Goal: Book appointment/travel/reservation

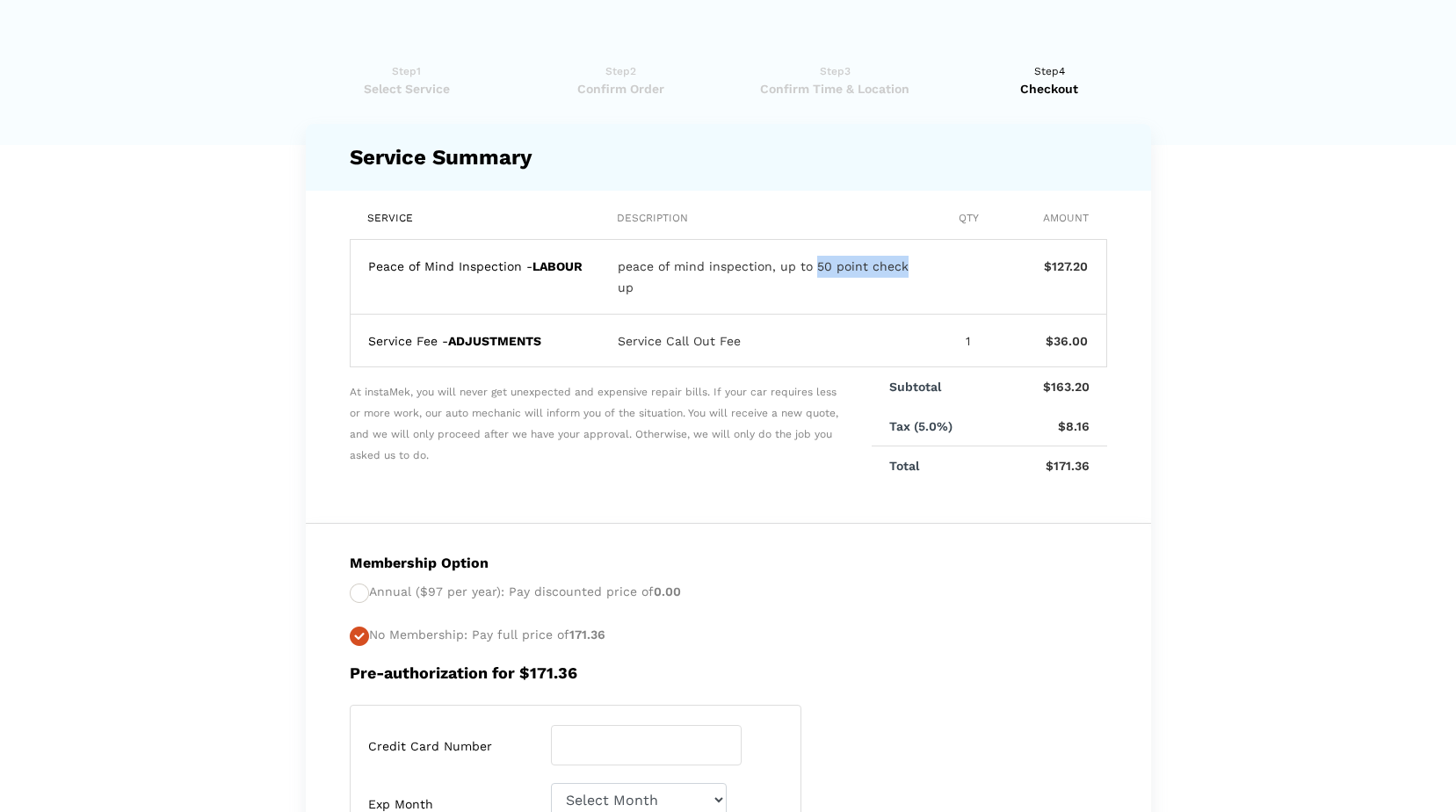
click at [405, 90] on span "Select Service" at bounding box center [406, 88] width 203 height 17
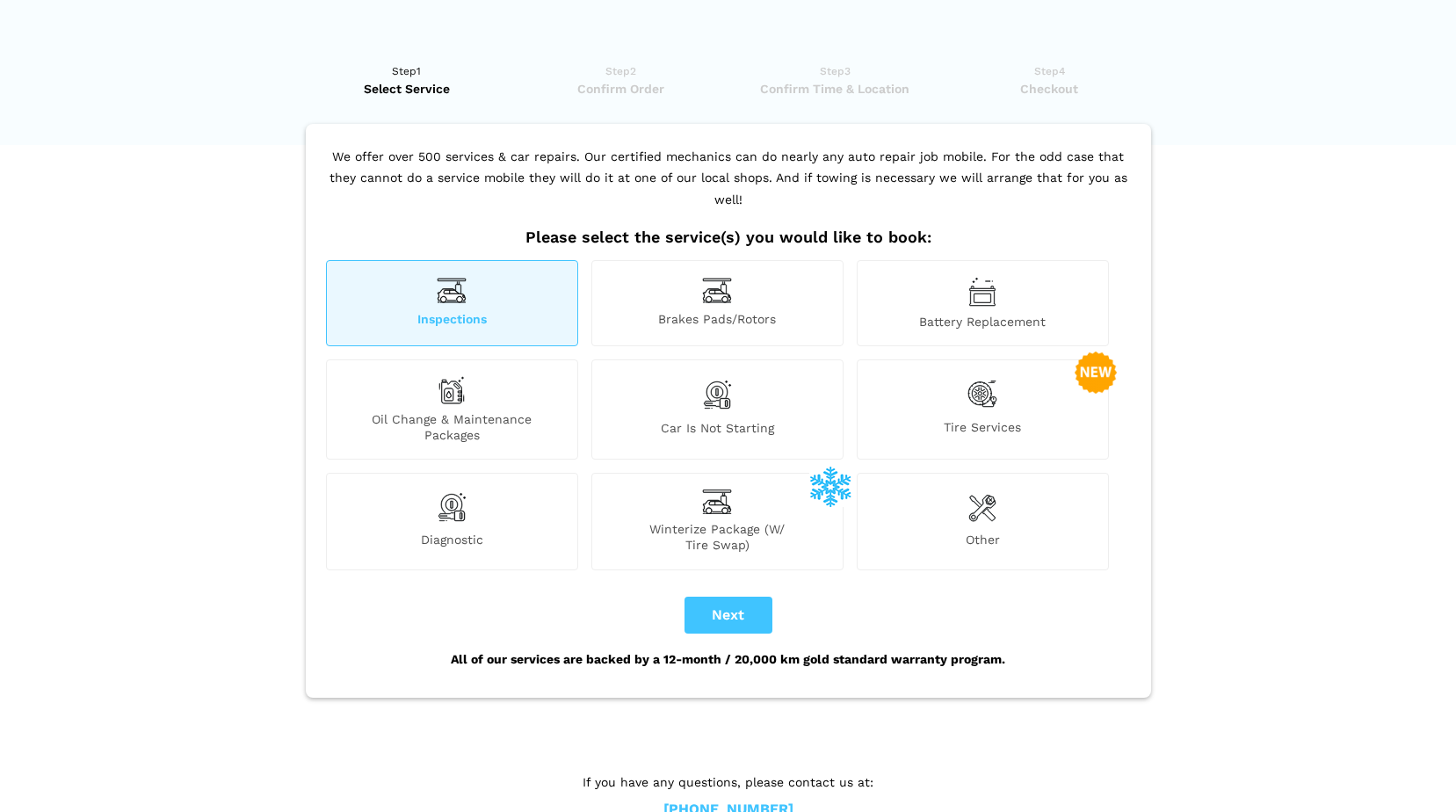
click at [466, 283] on div "Inspections" at bounding box center [451, 303] width 252 height 86
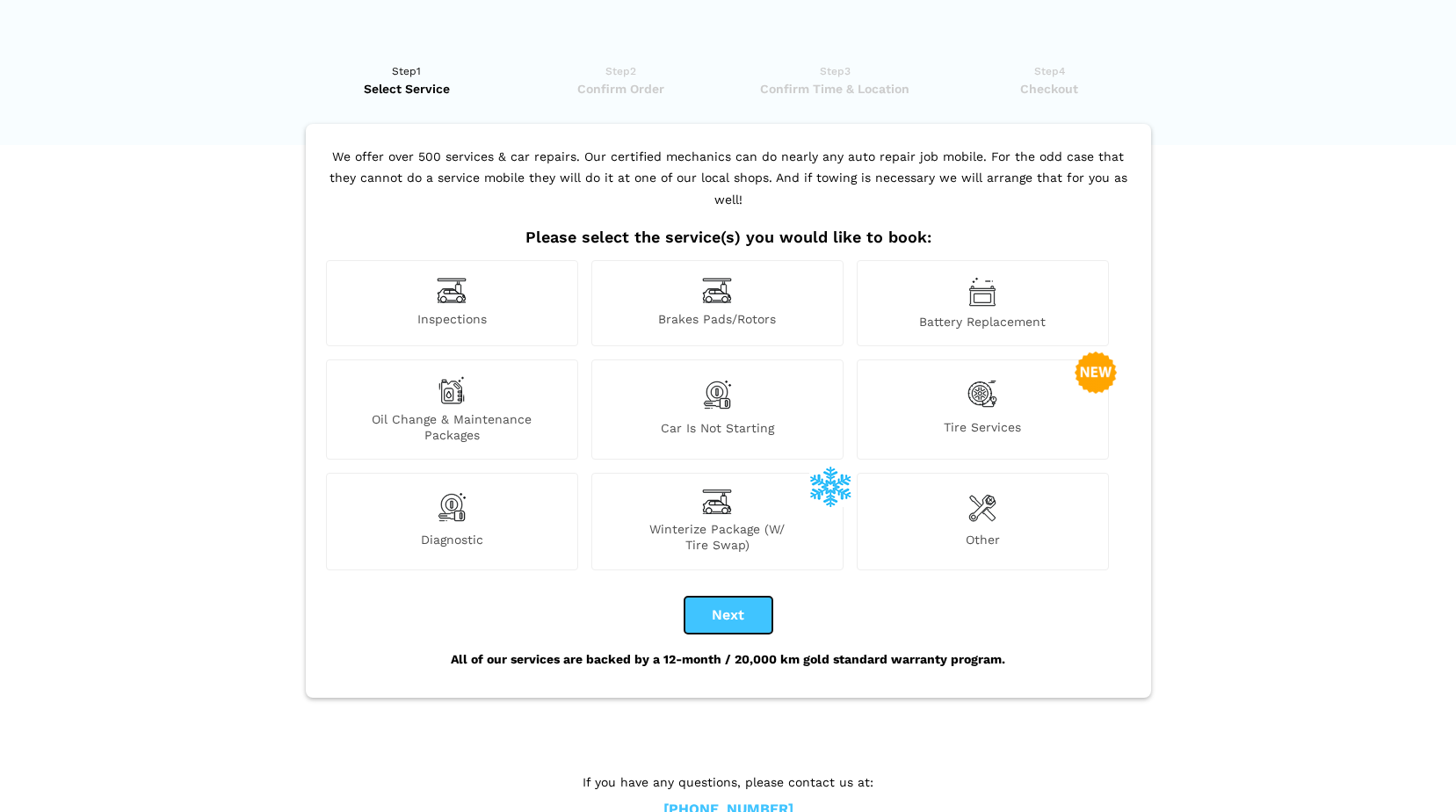
click at [729, 606] on button "Next" at bounding box center [728, 615] width 88 height 37
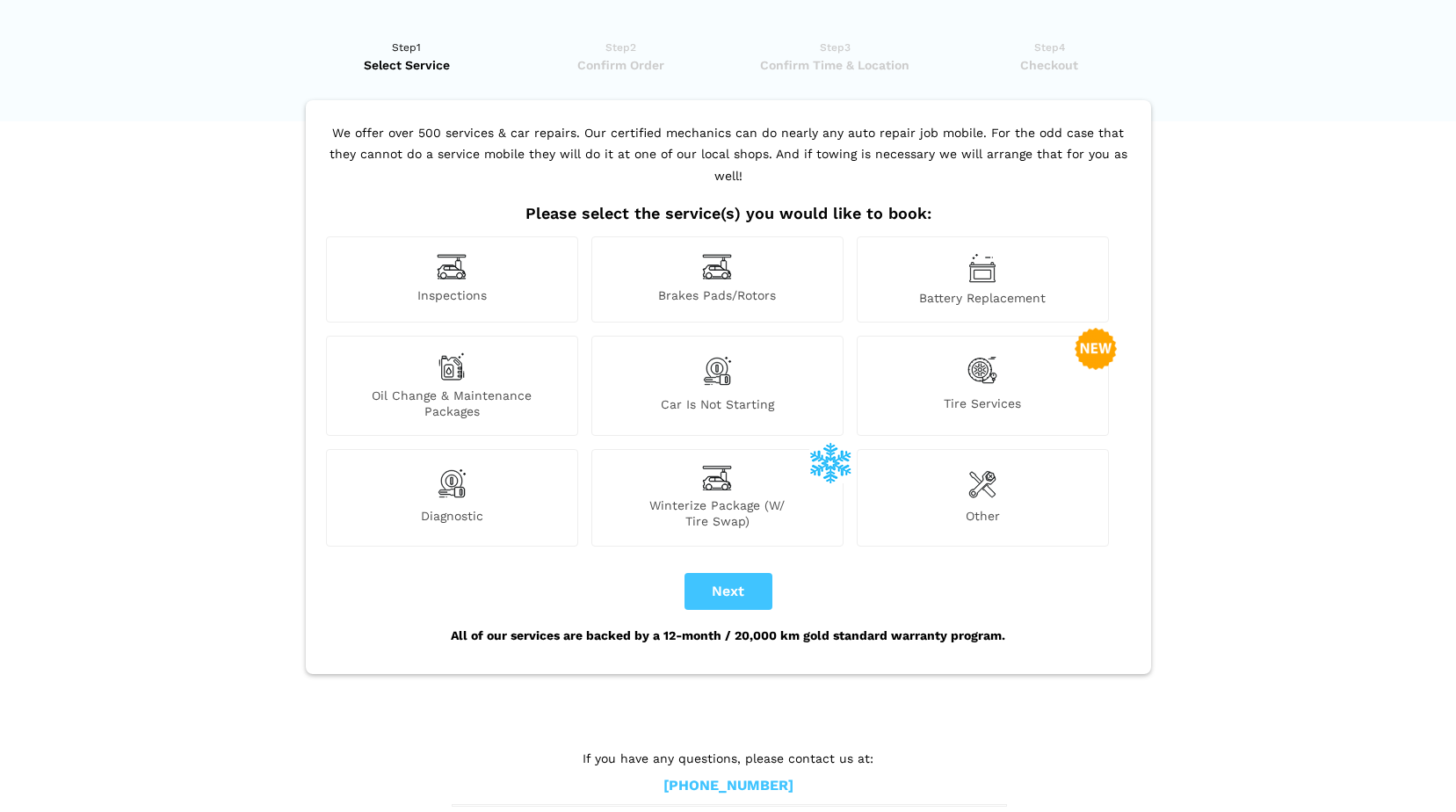
click at [485, 256] on div "Inspections" at bounding box center [451, 280] width 252 height 86
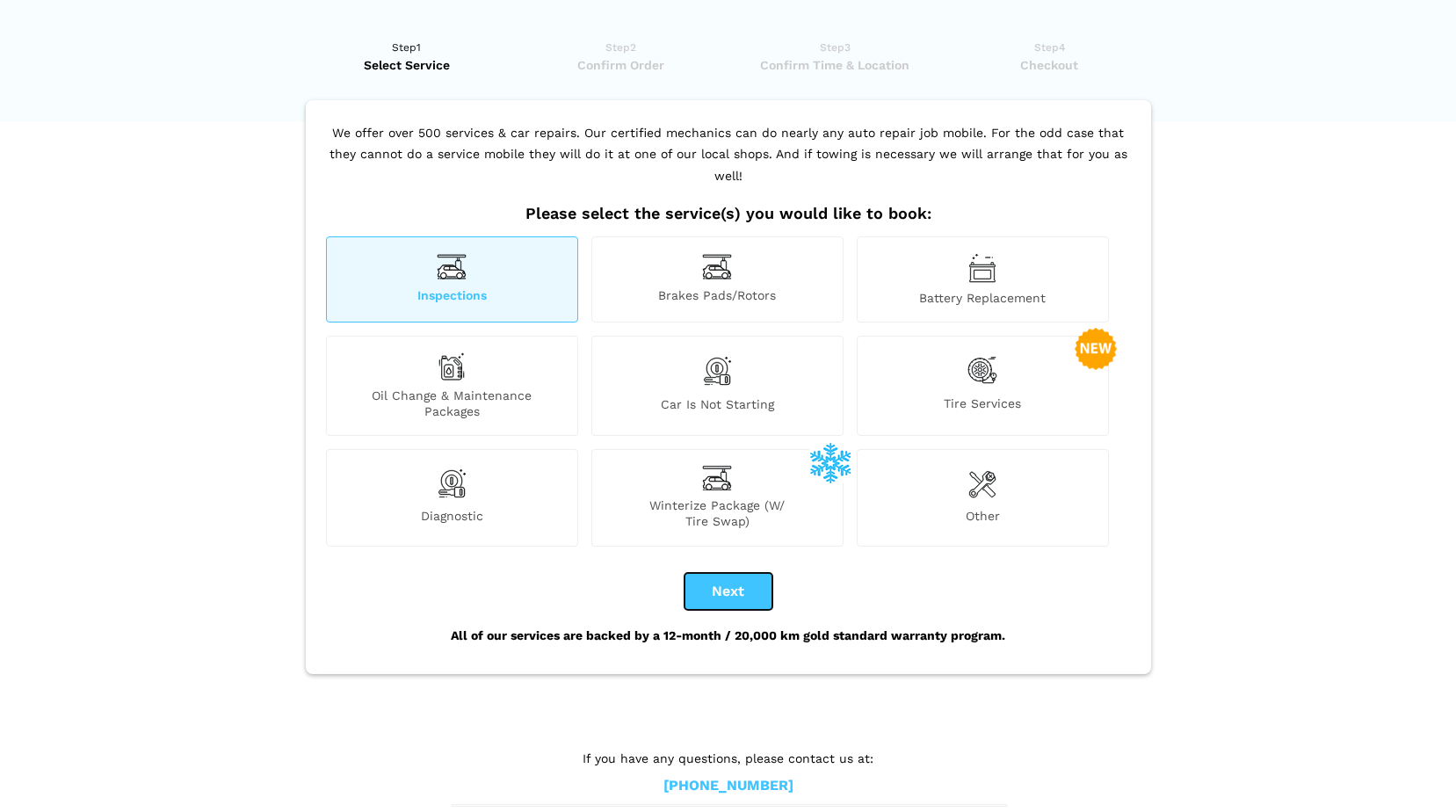
click at [738, 573] on button "Next" at bounding box center [728, 591] width 88 height 37
click at [722, 573] on button "Next" at bounding box center [728, 591] width 88 height 37
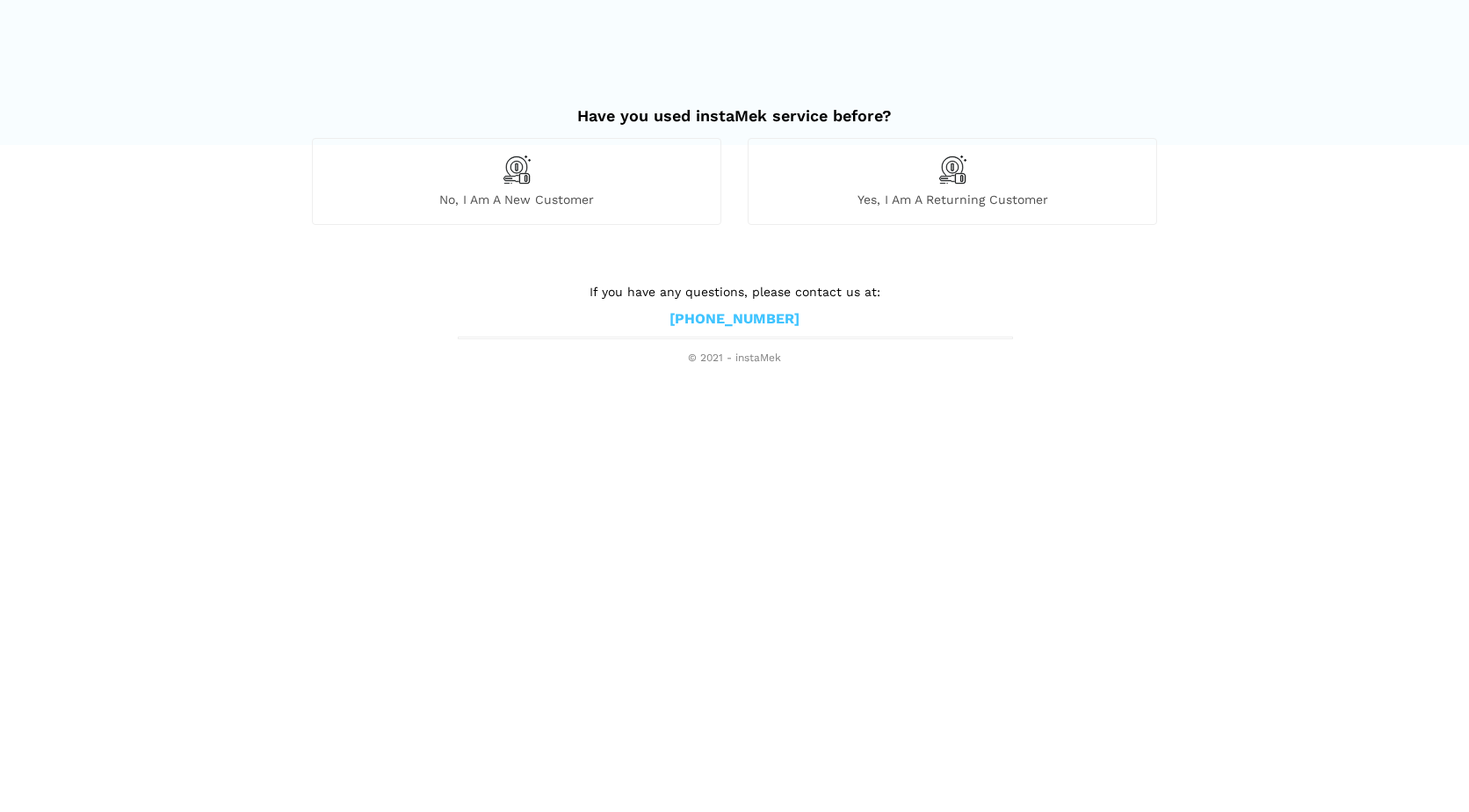
click at [514, 197] on span "No, I am a new customer" at bounding box center [517, 199] width 407 height 16
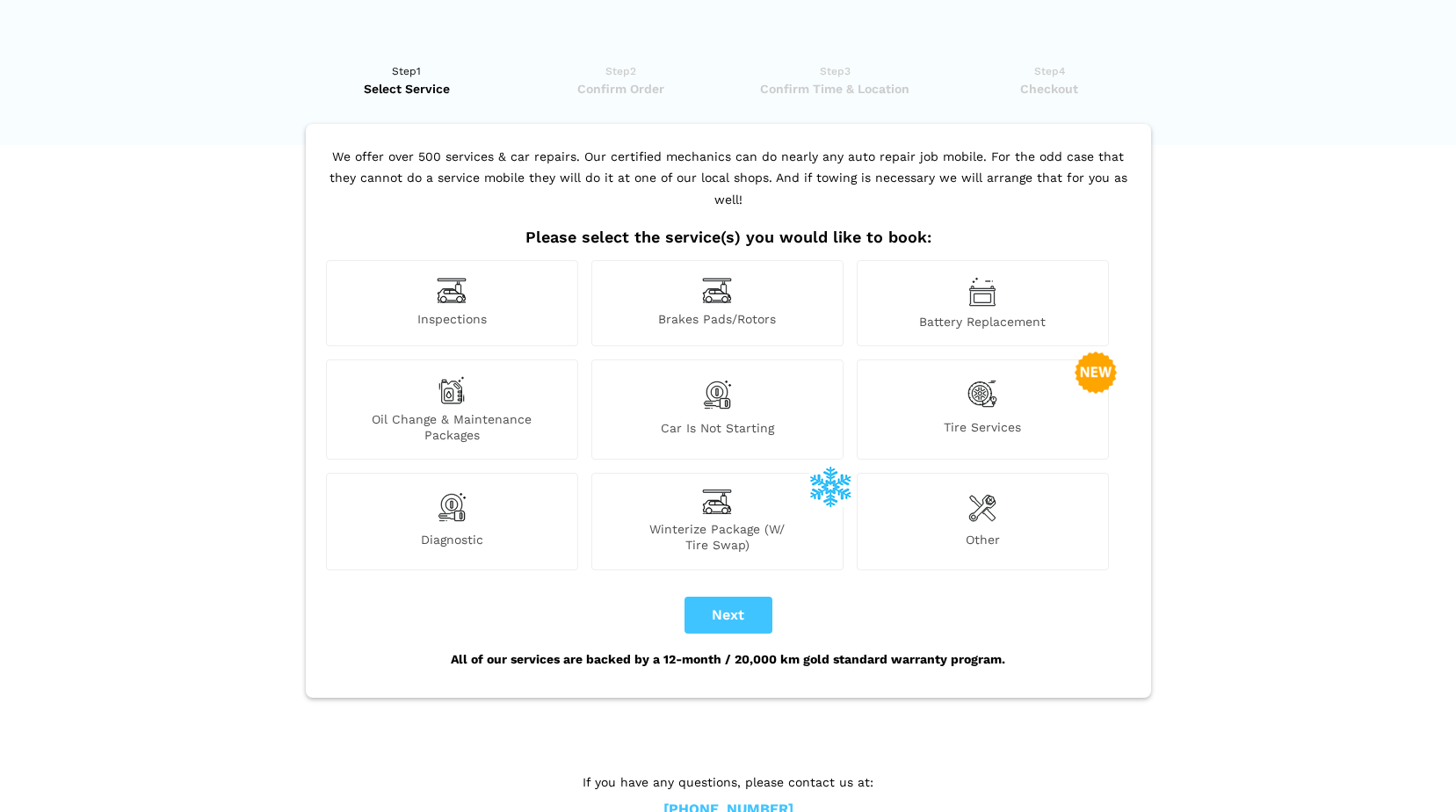
click at [464, 311] on span "Inspections" at bounding box center [451, 320] width 250 height 18
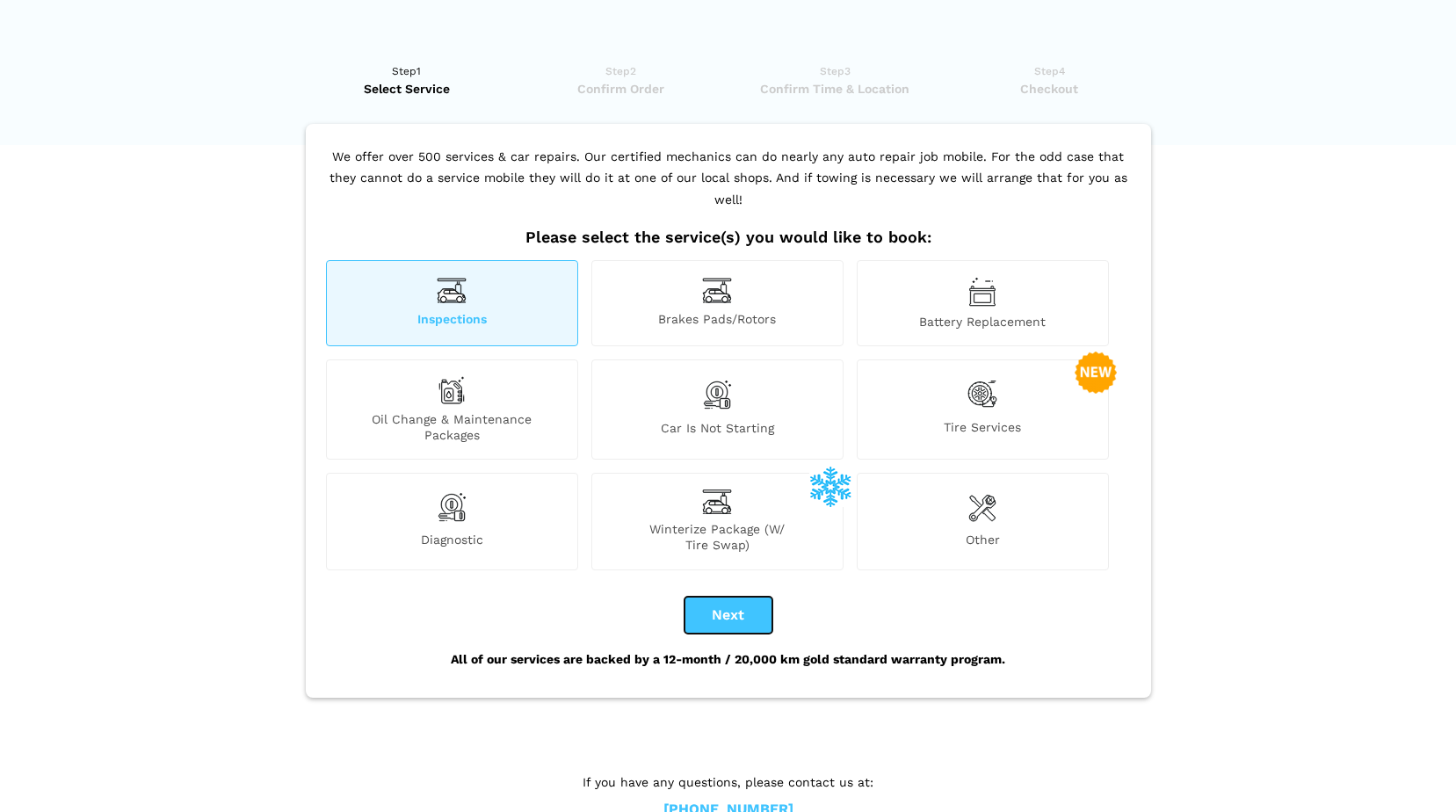
click at [725, 600] on button "Next" at bounding box center [728, 615] width 88 height 37
checkbox input "true"
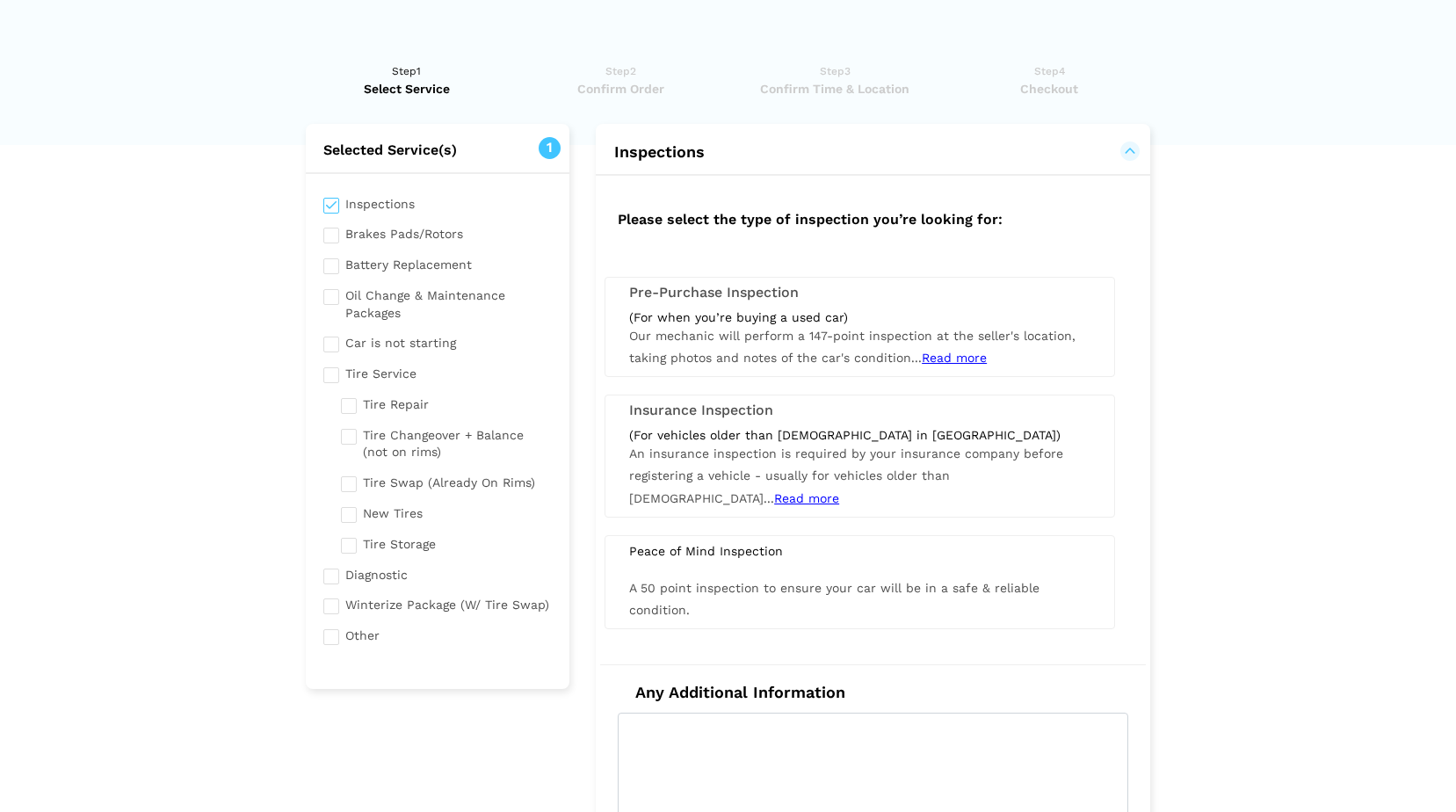
click at [708, 423] on div "Insurance Inspection (For vehicles older than 12 years old in Alberta) An insur…" at bounding box center [860, 455] width 510 height 122
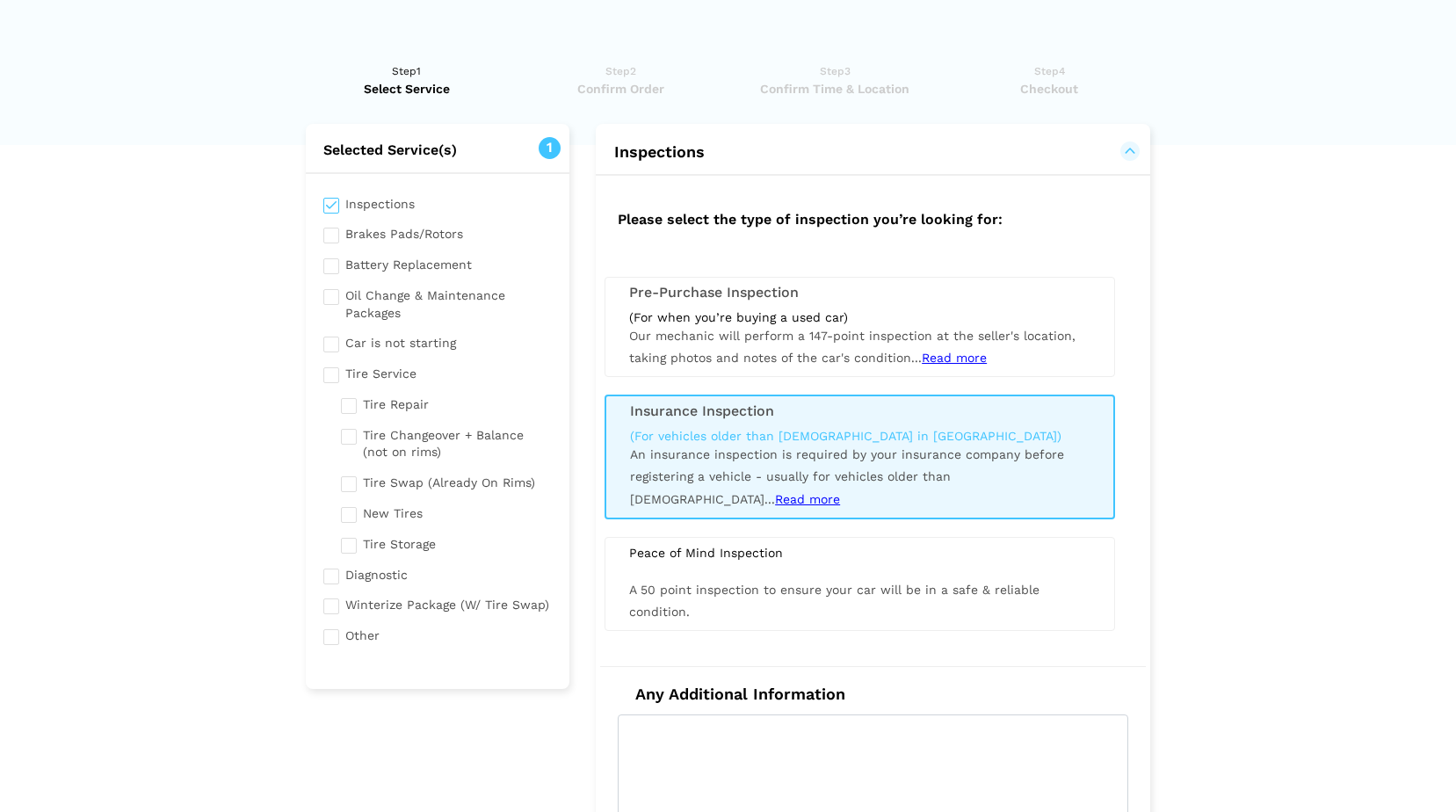
click at [840, 492] on span "Read more" at bounding box center [807, 498] width 65 height 14
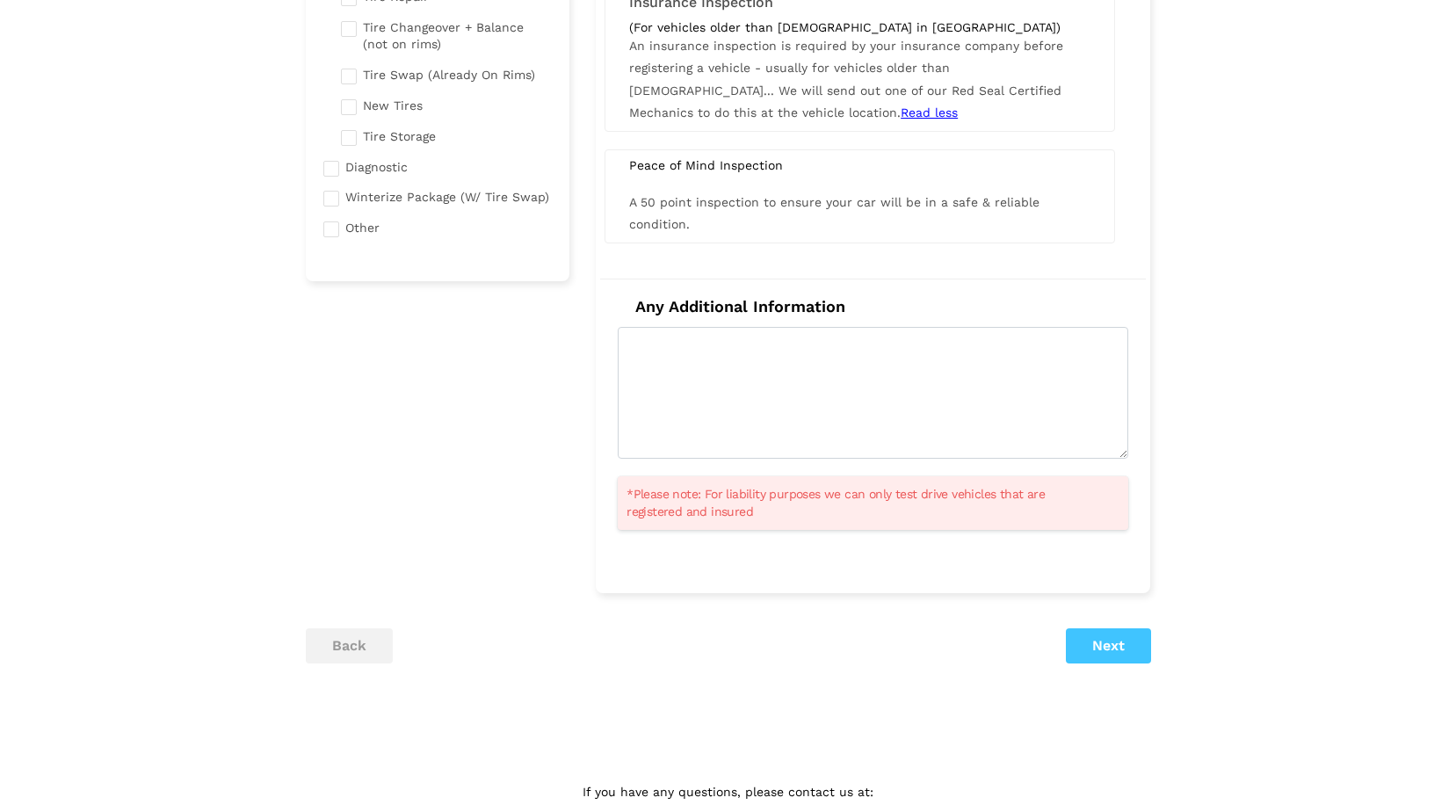
scroll to position [439, 0]
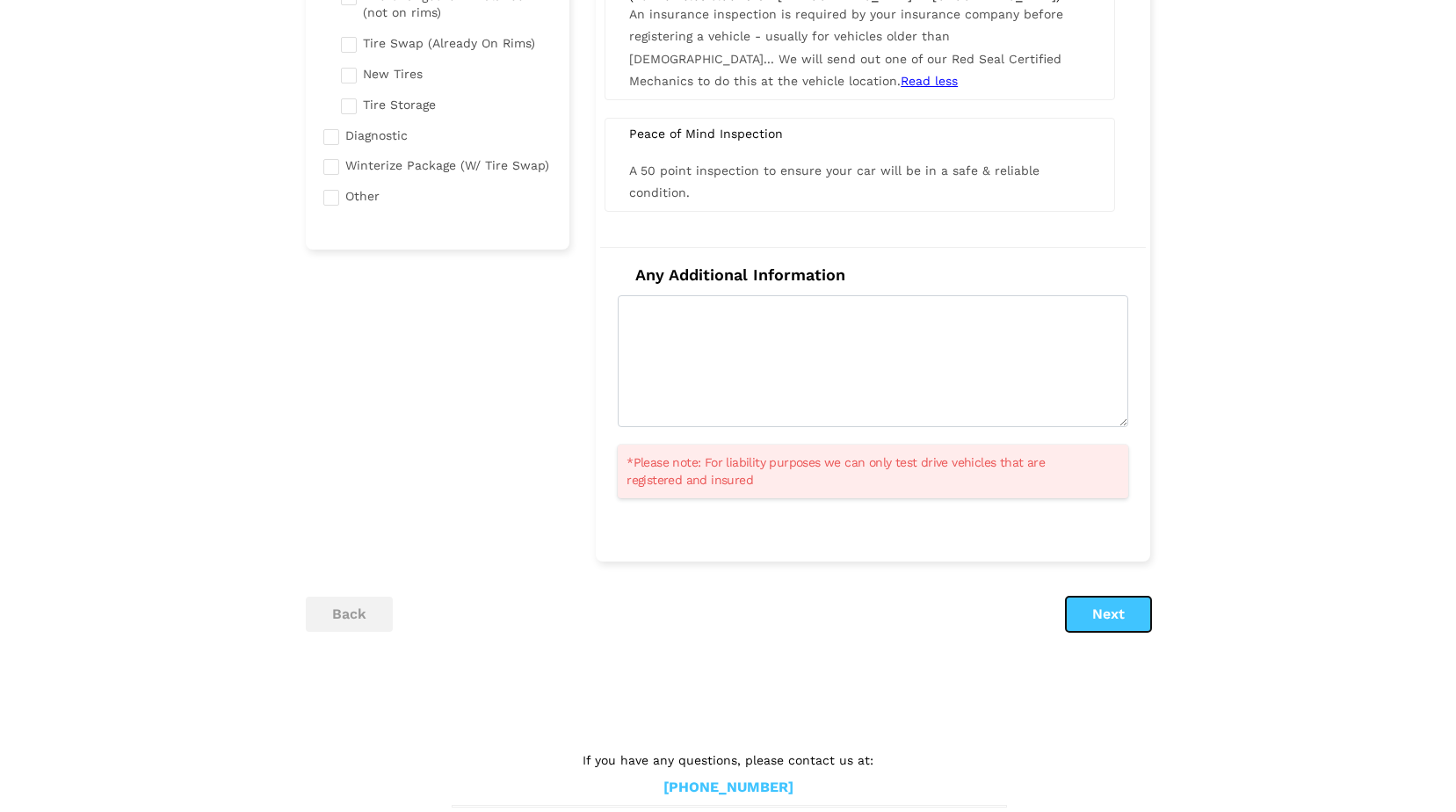
click at [1105, 613] on button "Next" at bounding box center [1108, 614] width 85 height 35
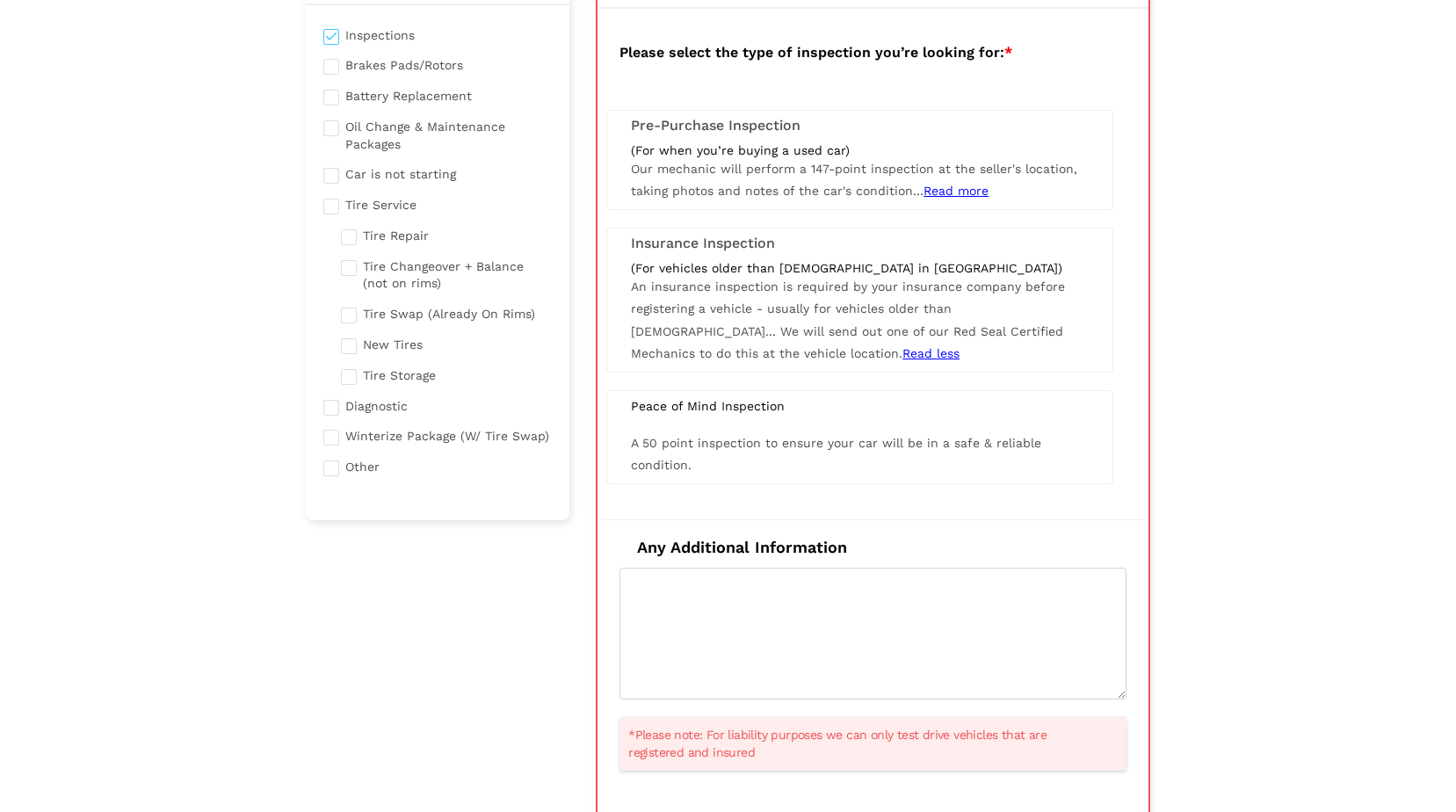
scroll to position [124, 0]
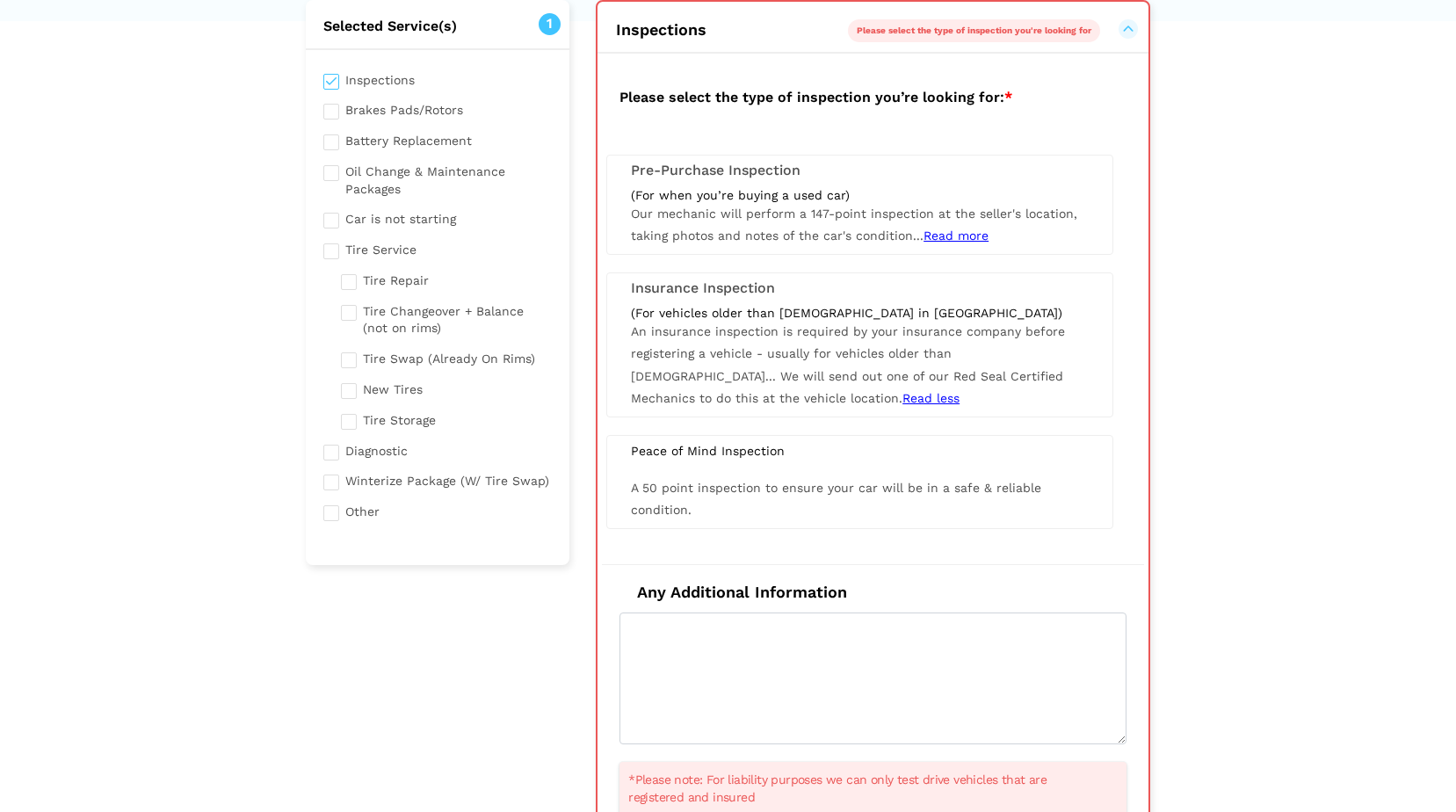
click at [794, 339] on span "An insurance inspection is required by your insurance company before registerin…" at bounding box center [848, 364] width 434 height 81
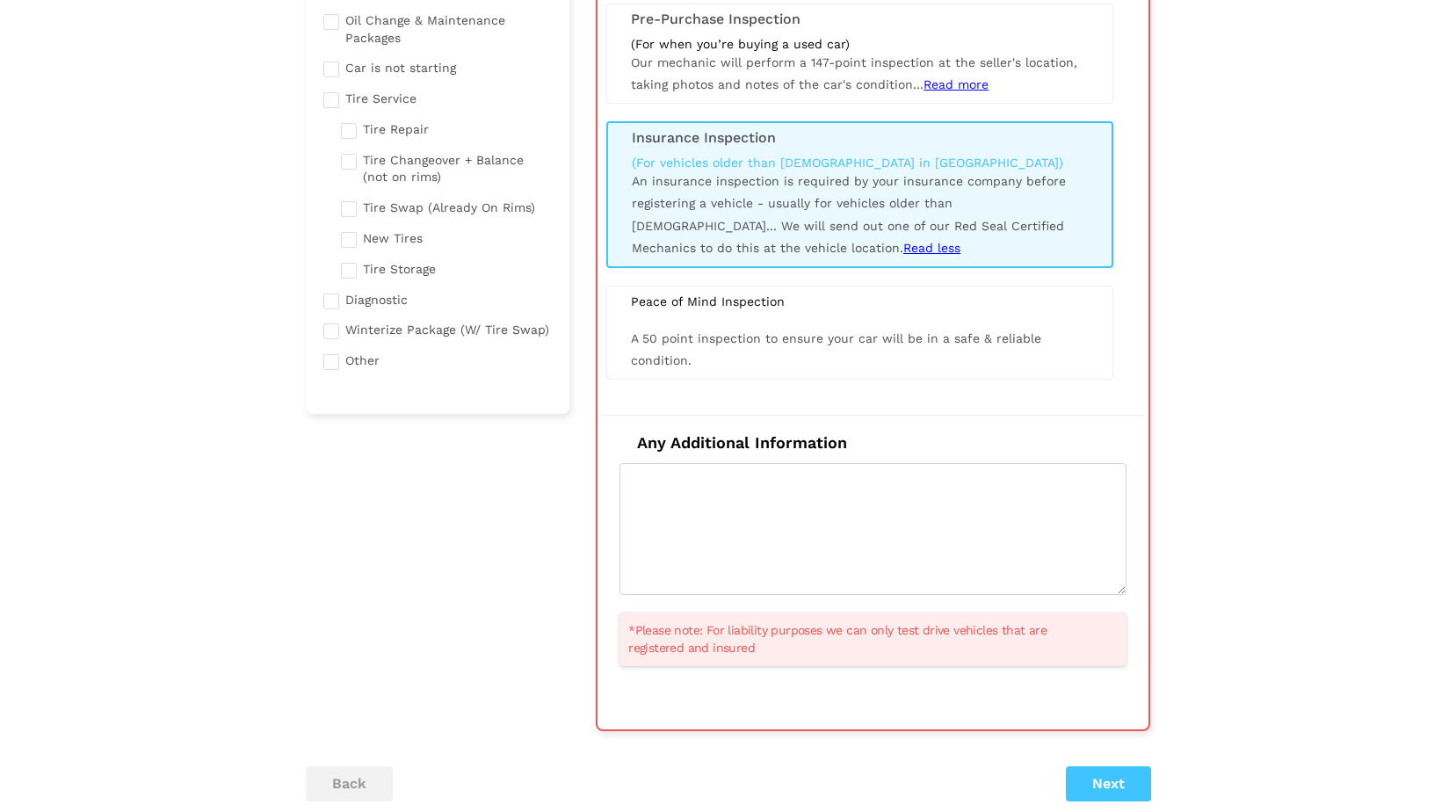
scroll to position [468, 0]
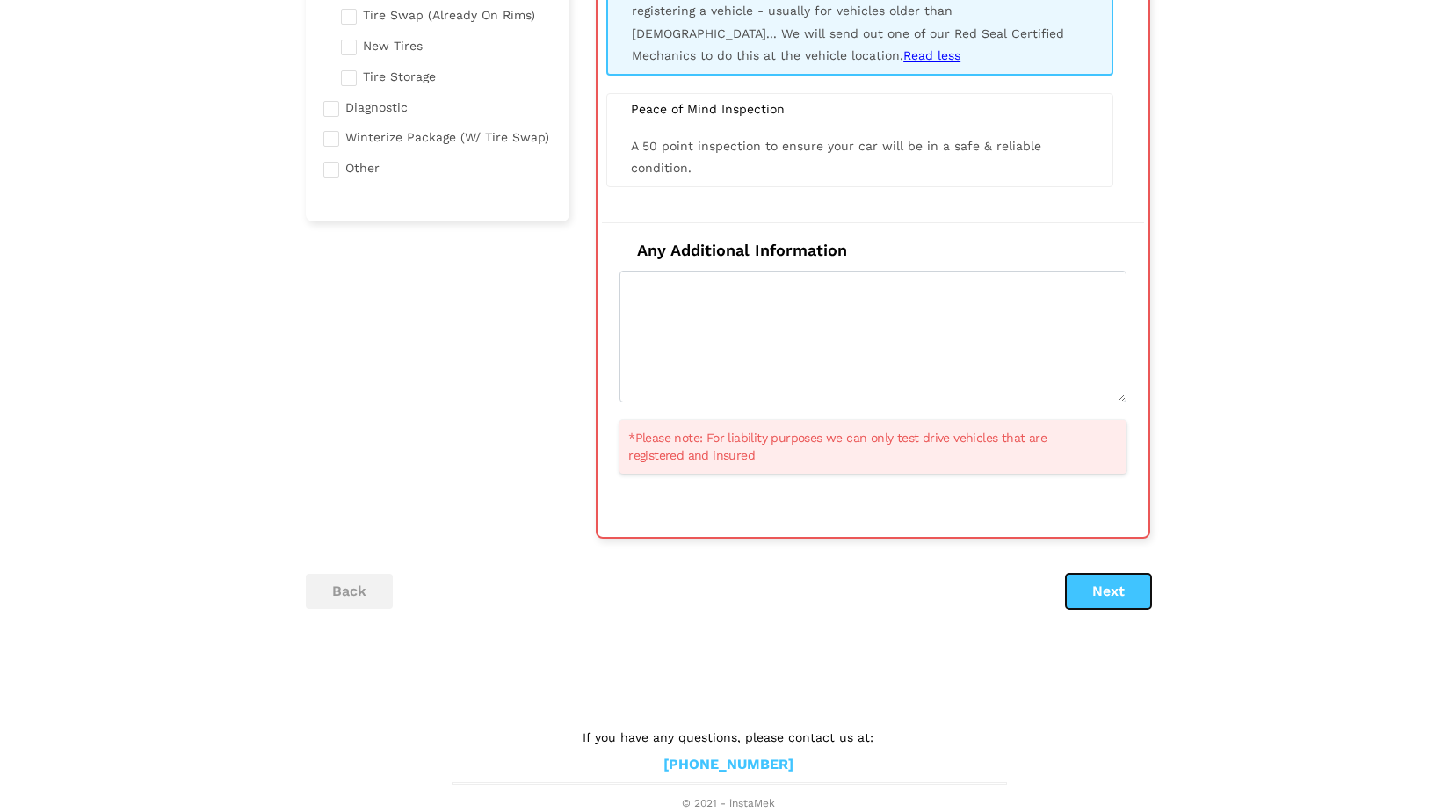
click at [1118, 592] on button "Next" at bounding box center [1108, 591] width 85 height 35
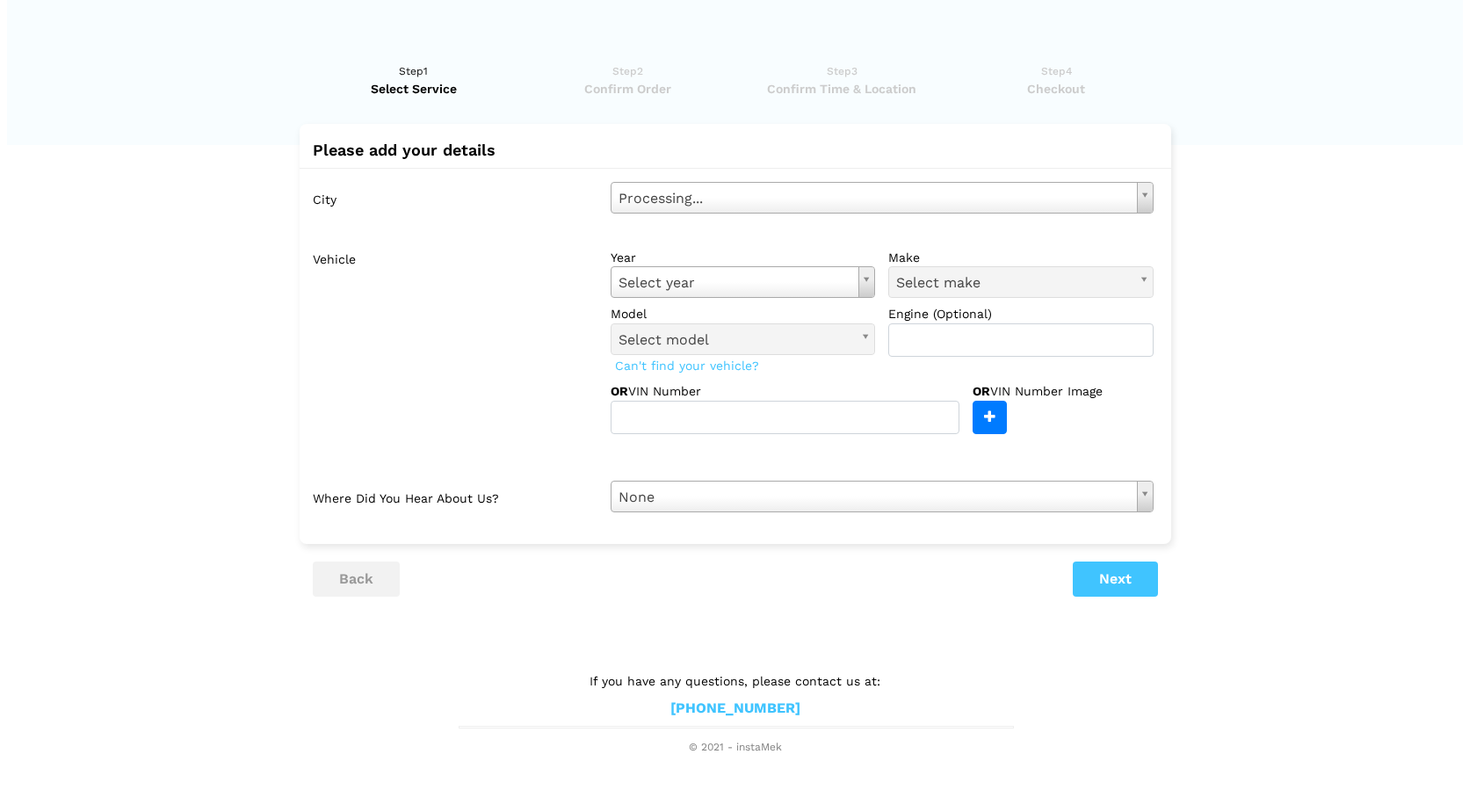
scroll to position [0, 0]
click at [718, 395] on label "OR VIN Number" at bounding box center [683, 391] width 145 height 17
click at [695, 411] on input "text" at bounding box center [785, 417] width 349 height 33
click at [696, 417] on input "text" at bounding box center [785, 417] width 349 height 33
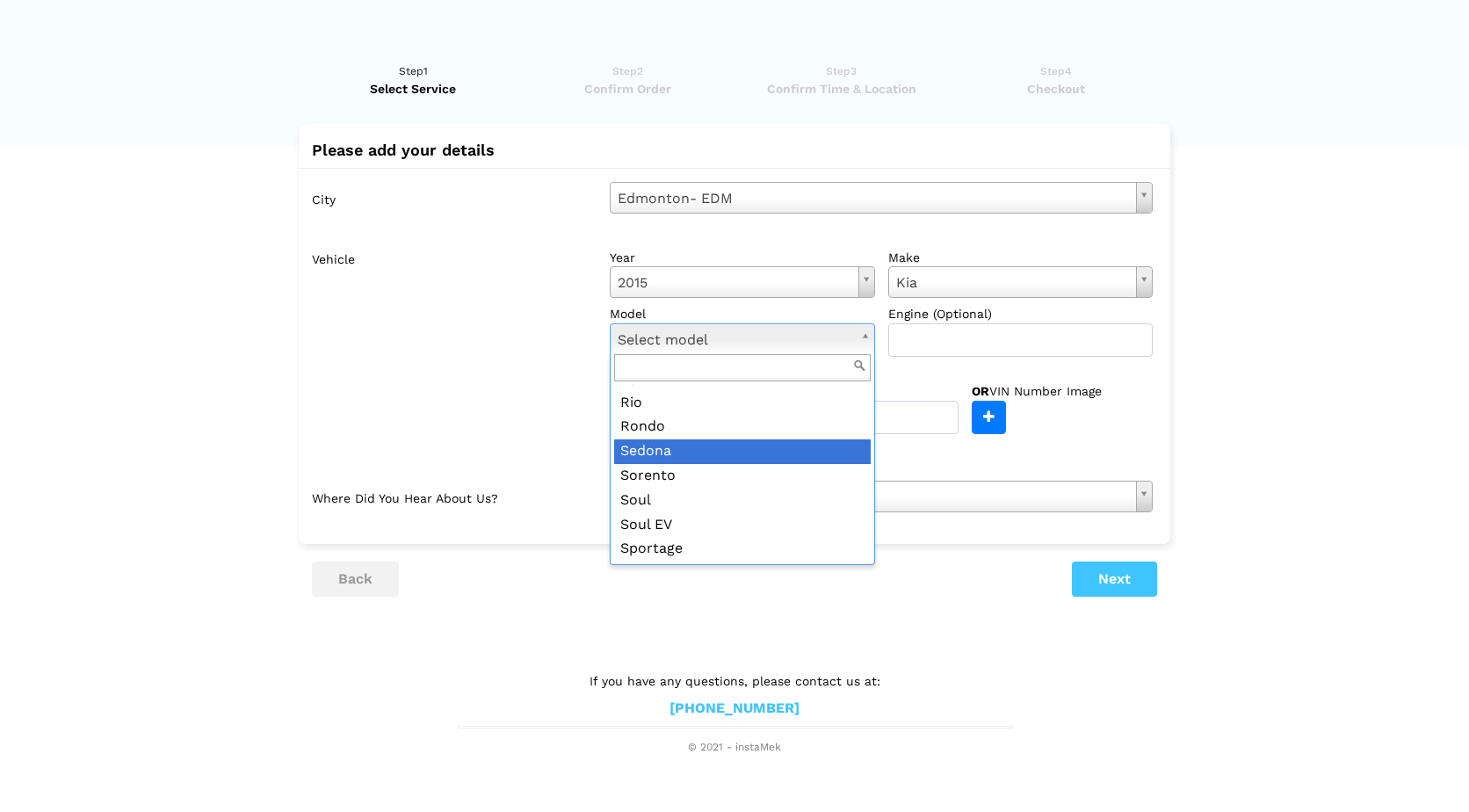
scroll to position [166, 0]
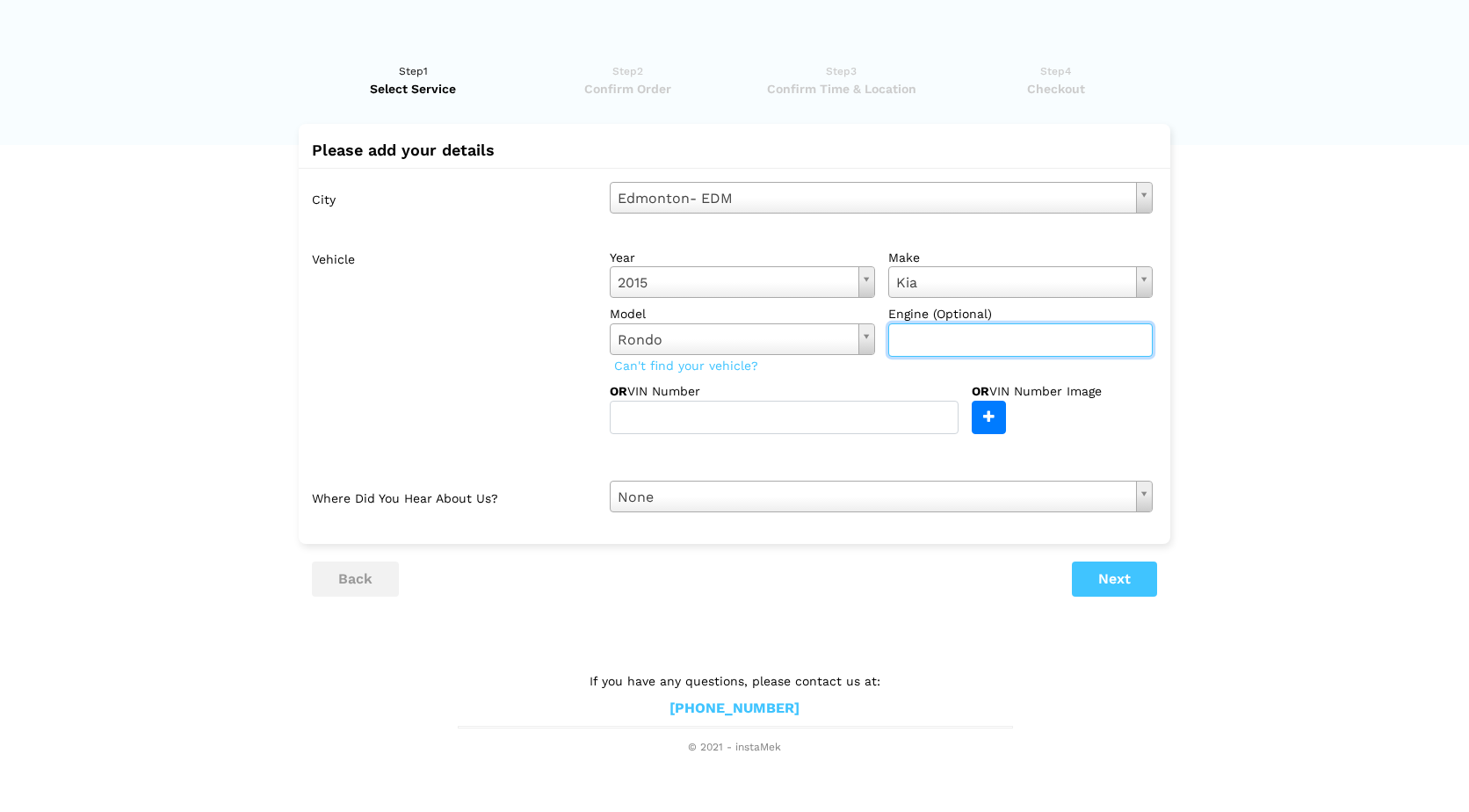
click at [949, 346] on input "text" at bounding box center [1020, 339] width 265 height 33
type input "2.0"
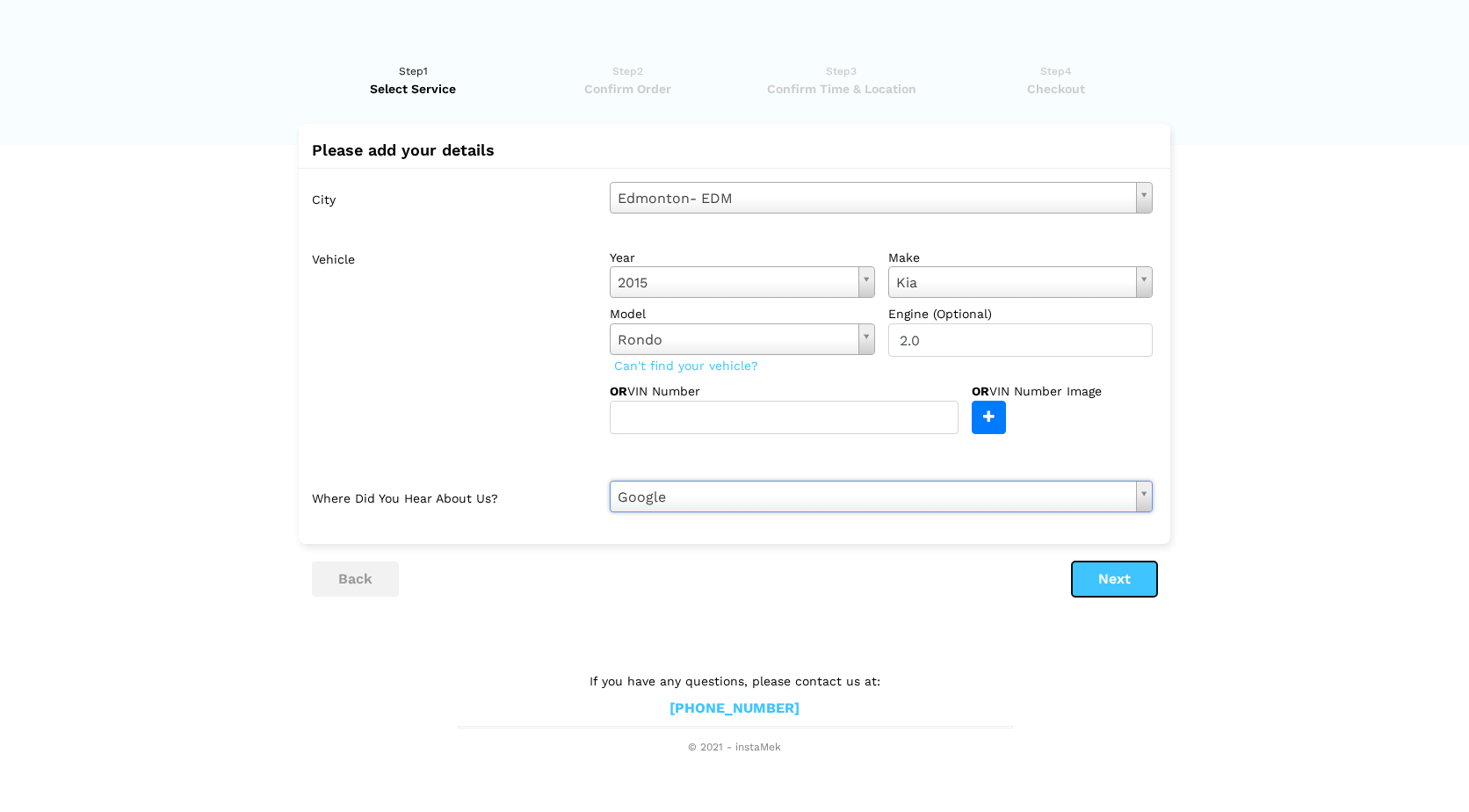
click at [1095, 590] on button "Next" at bounding box center [1114, 579] width 85 height 35
